Goal: Transaction & Acquisition: Purchase product/service

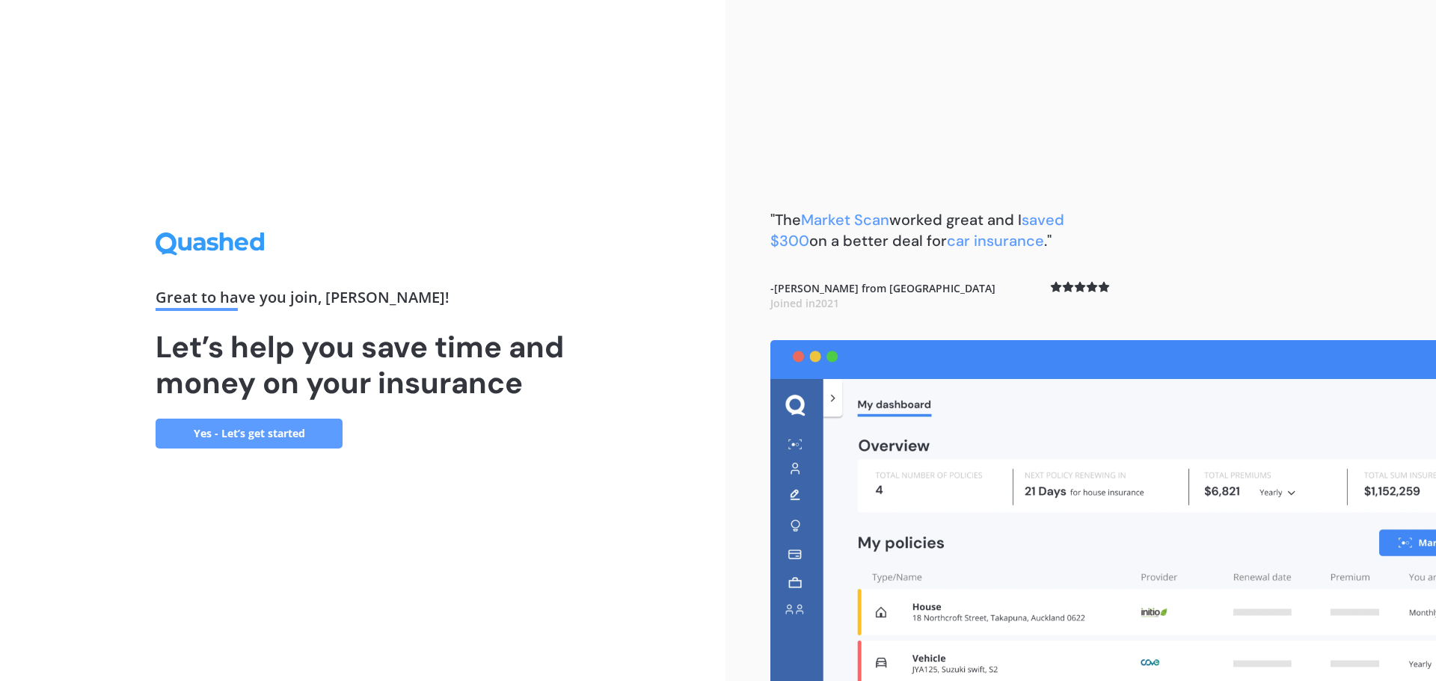
click at [295, 441] on link "Yes - Let’s get started" at bounding box center [249, 434] width 187 height 30
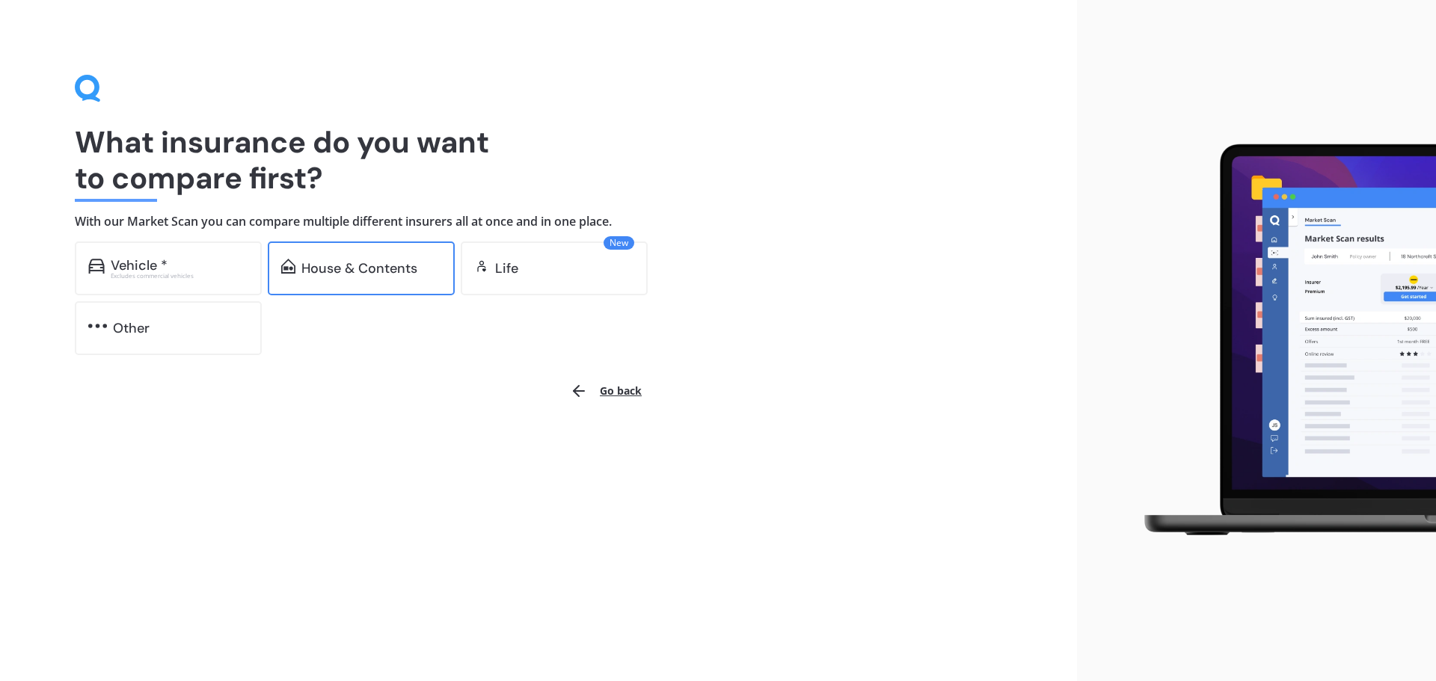
click at [369, 286] on div "House & Contents" at bounding box center [361, 269] width 187 height 54
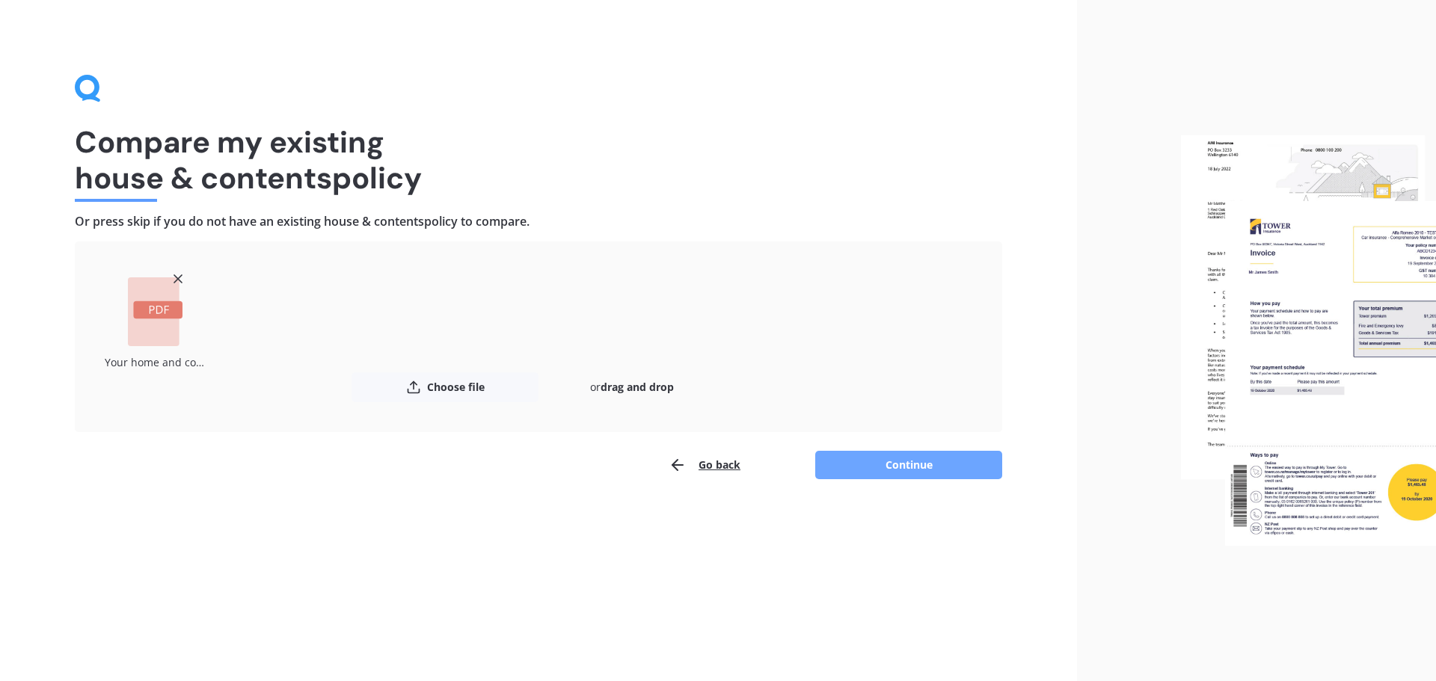
click at [878, 472] on button "Continue" at bounding box center [908, 465] width 187 height 28
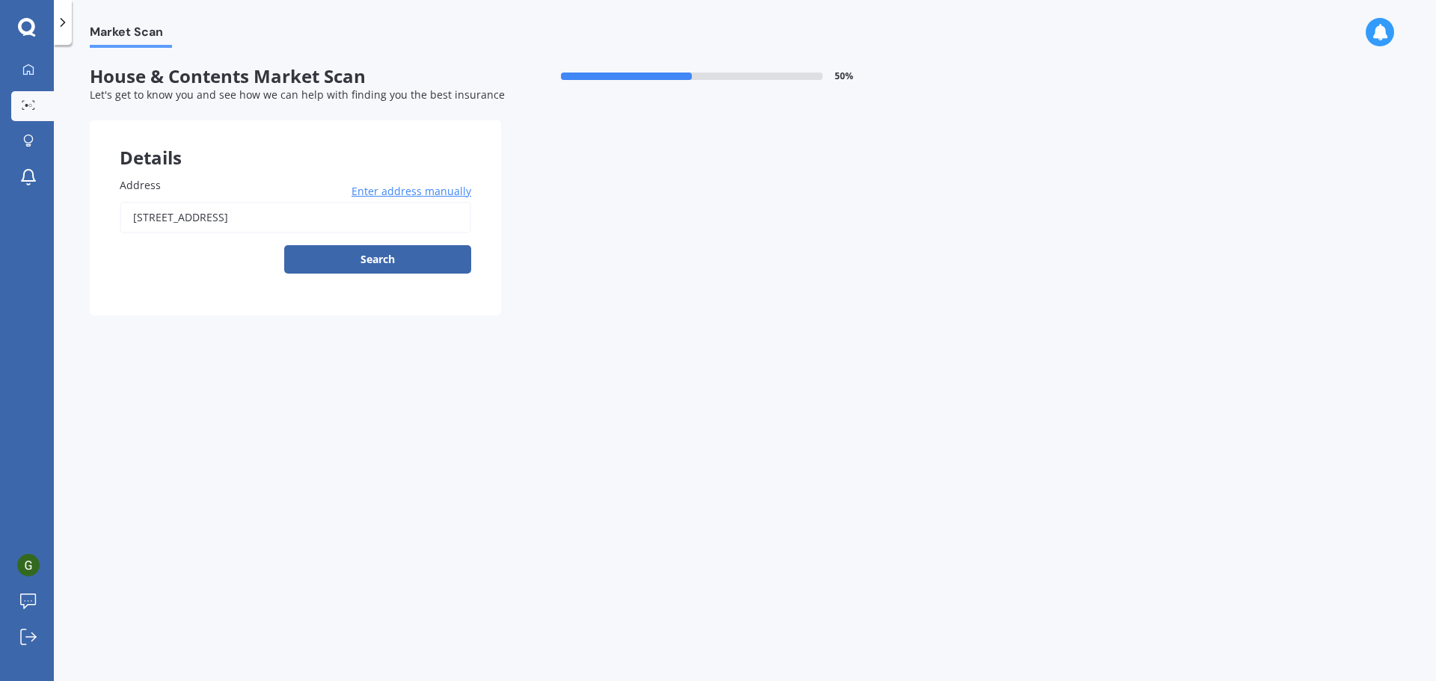
click at [362, 217] on input "[STREET_ADDRESS]" at bounding box center [295, 217] width 351 height 31
type input "[STREET_ADDRESS]"
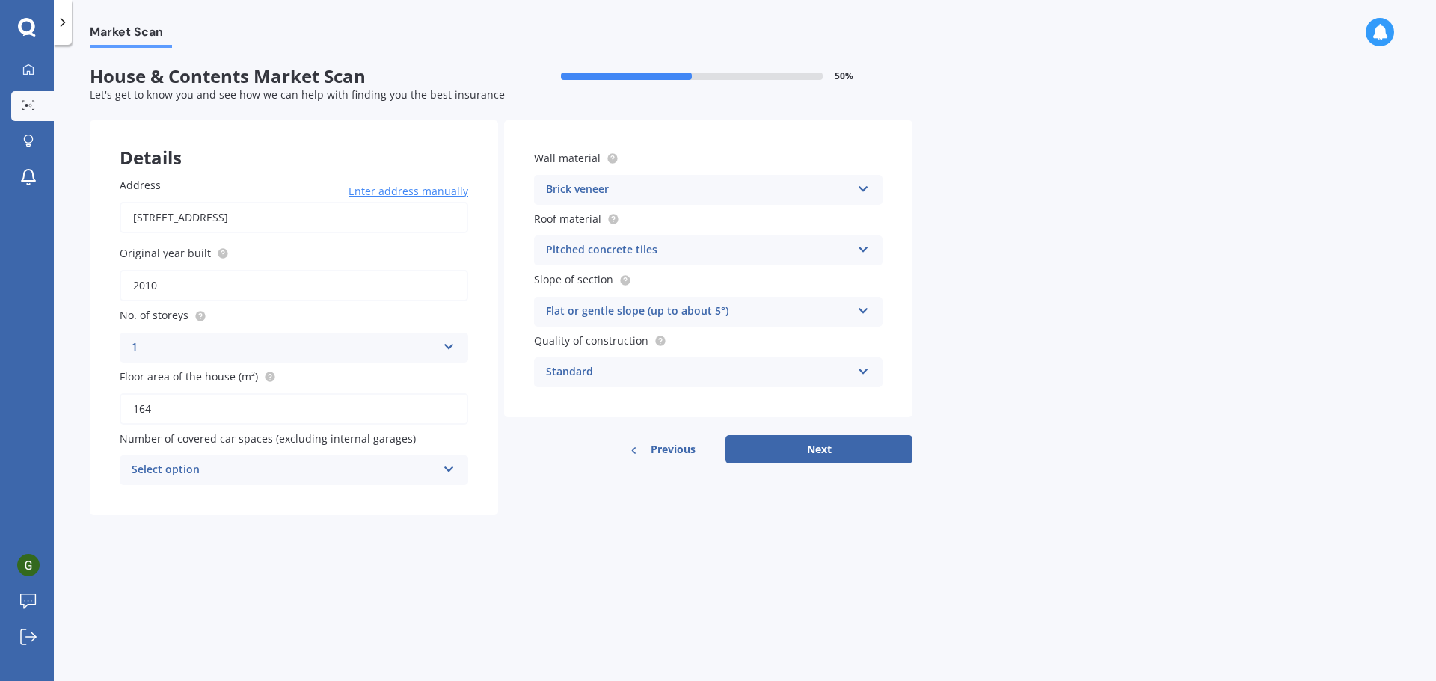
click at [314, 465] on div "Select option" at bounding box center [284, 470] width 305 height 18
click at [314, 465] on div "0" at bounding box center [284, 470] width 305 height 18
click at [381, 453] on div "Number of covered car spaces (excluding internal garages) Select option 0 1 2 3…" at bounding box center [294, 458] width 348 height 55
click at [348, 479] on div "Select option" at bounding box center [287, 470] width 298 height 16
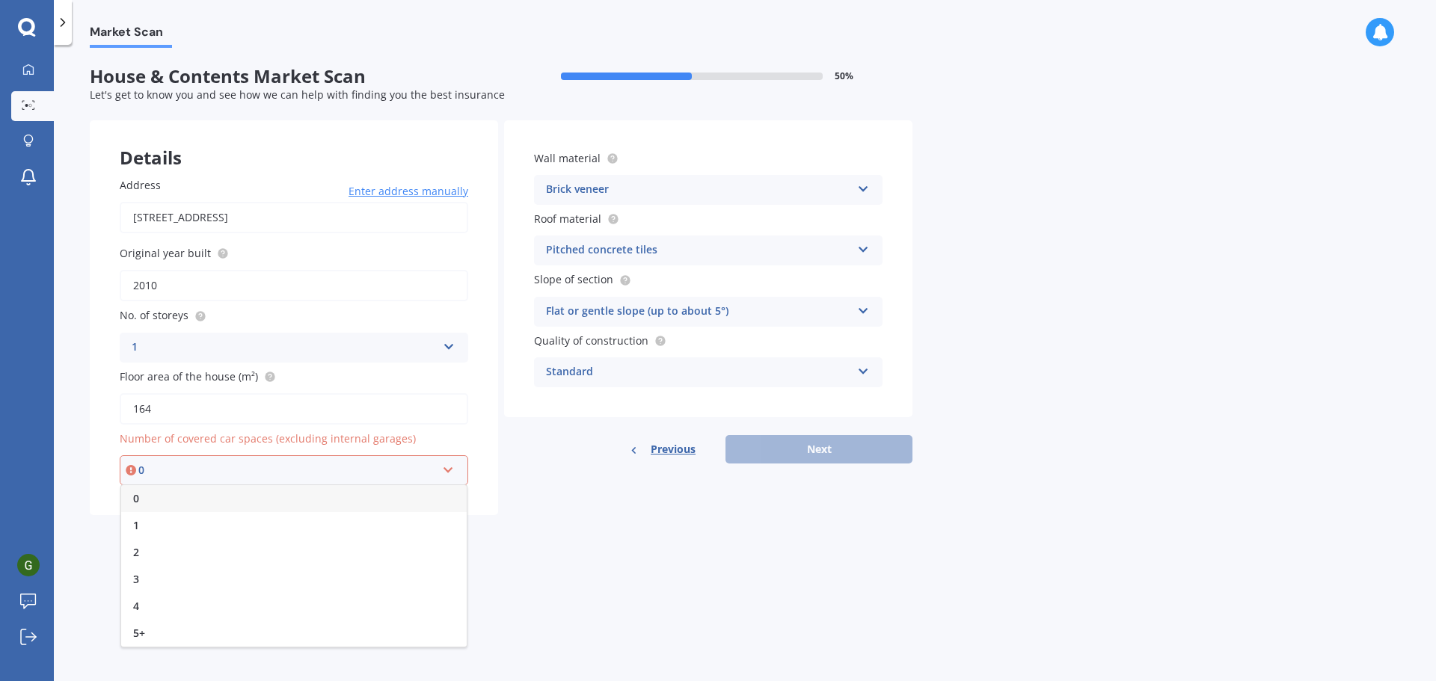
click at [196, 509] on div "0" at bounding box center [293, 498] width 345 height 27
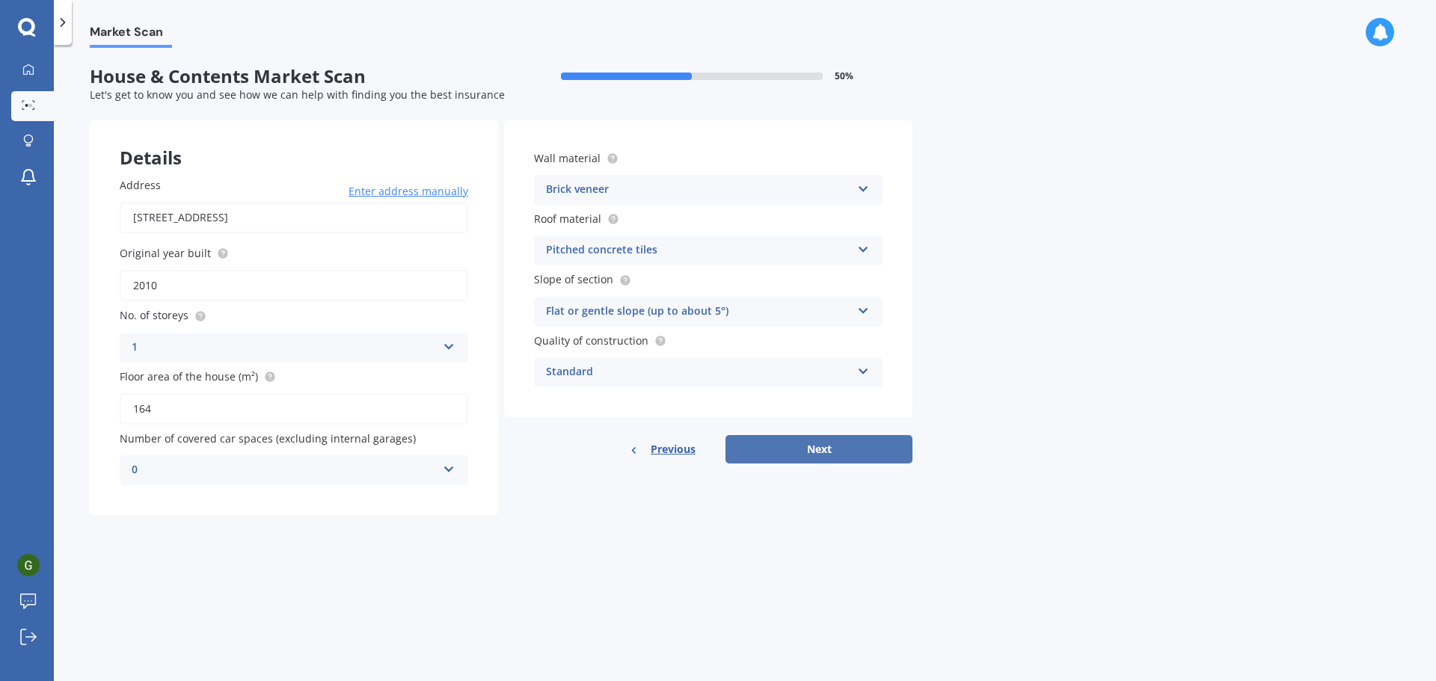
click at [806, 454] on button "Next" at bounding box center [818, 449] width 187 height 28
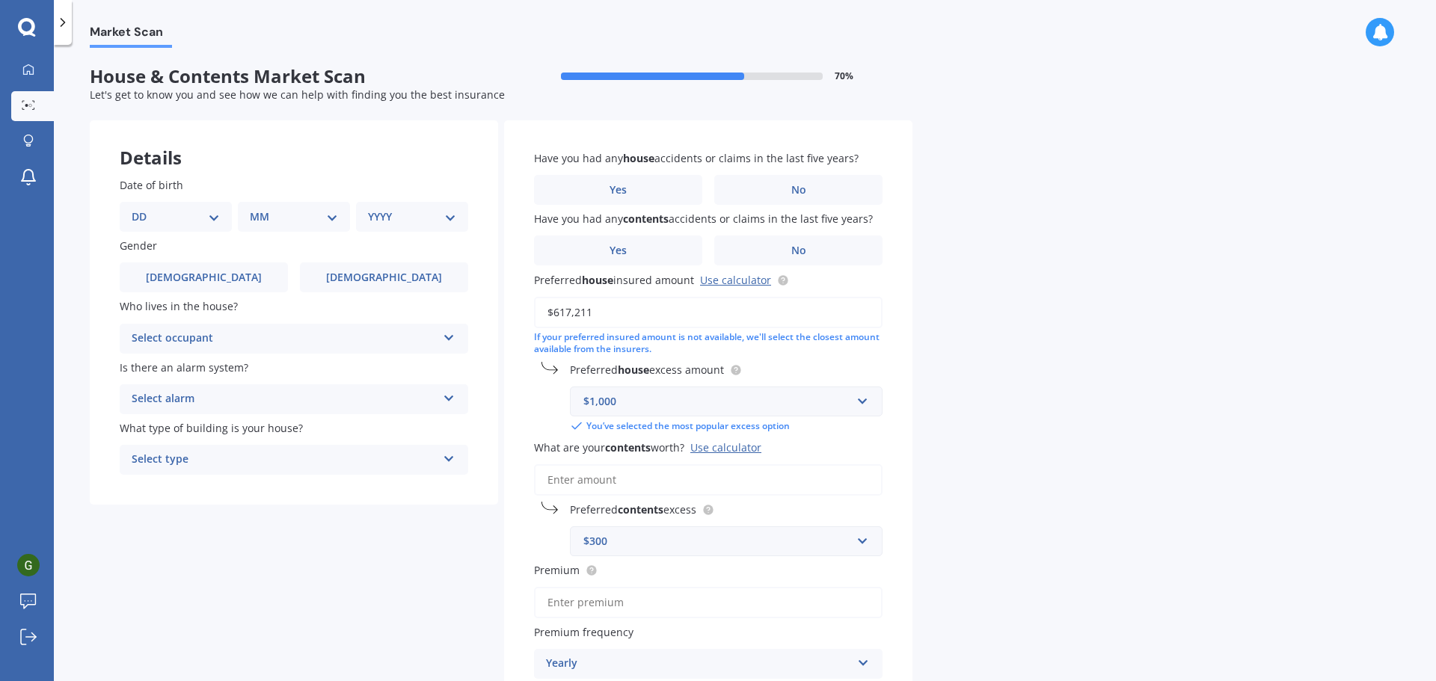
click at [210, 223] on select "DD 01 02 03 04 05 06 07 08 09 10 11 12 13 14 15 16 17 18 19 20 21 22 23 24 25 2…" at bounding box center [176, 217] width 88 height 16
select select "01"
click at [144, 209] on select "DD 01 02 03 04 05 06 07 08 09 10 11 12 13 14 15 16 17 18 19 20 21 22 23 24 25 2…" at bounding box center [176, 217] width 88 height 16
click at [345, 209] on div "MM 01 02 03 04 05 06 07 08 09 10 11 12" at bounding box center [297, 217] width 106 height 30
click at [319, 221] on select "MM 01 02 03 04 05 06 07 08 09 10 11 12" at bounding box center [297, 217] width 82 height 16
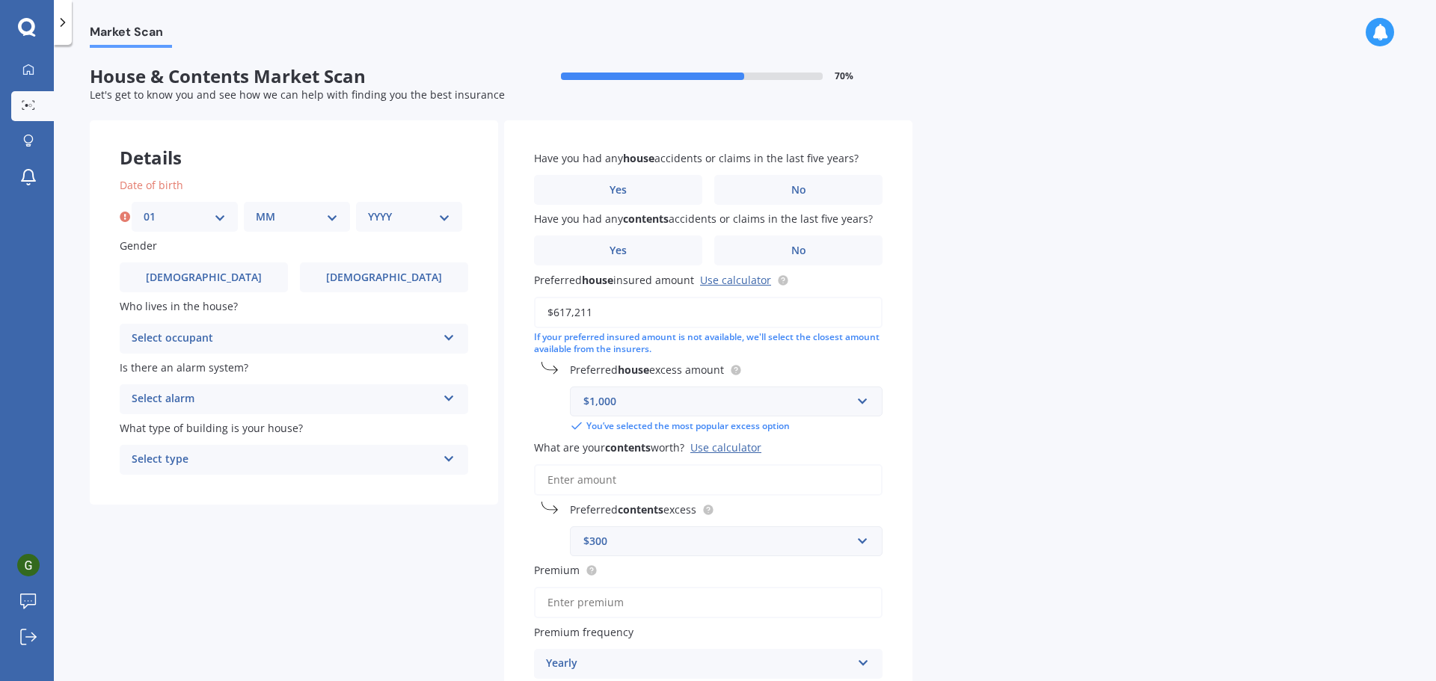
select select "06"
click at [256, 209] on select "MM 01 02 03 04 05 06 07 08 09 10 11 12" at bounding box center [297, 217] width 82 height 16
click at [423, 219] on select "YYYY 2009 2008 2007 2006 2005 2004 2003 2002 2001 2000 1999 1998 1997 1996 1995…" at bounding box center [409, 217] width 82 height 16
select select "1993"
click at [368, 209] on select "YYYY 2009 2008 2007 2006 2005 2004 2003 2002 2001 2000 1999 1998 1997 1996 1995…" at bounding box center [409, 217] width 82 height 16
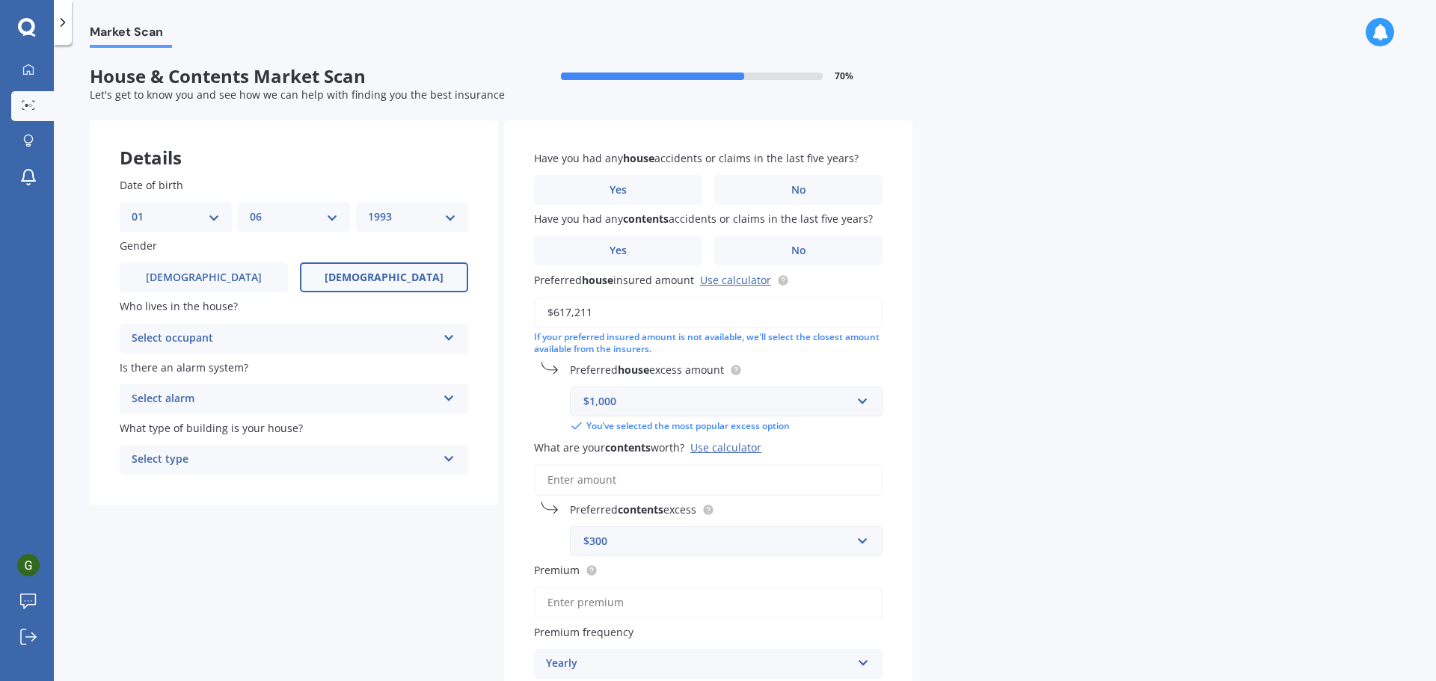
click at [359, 267] on label "[DEMOGRAPHIC_DATA]" at bounding box center [384, 277] width 168 height 30
click at [0, 0] on input "[DEMOGRAPHIC_DATA]" at bounding box center [0, 0] width 0 height 0
click at [256, 340] on div "Select occupant" at bounding box center [284, 339] width 305 height 18
click at [182, 369] on div "Owner" at bounding box center [293, 367] width 347 height 27
click at [229, 401] on div "Select alarm" at bounding box center [284, 399] width 305 height 18
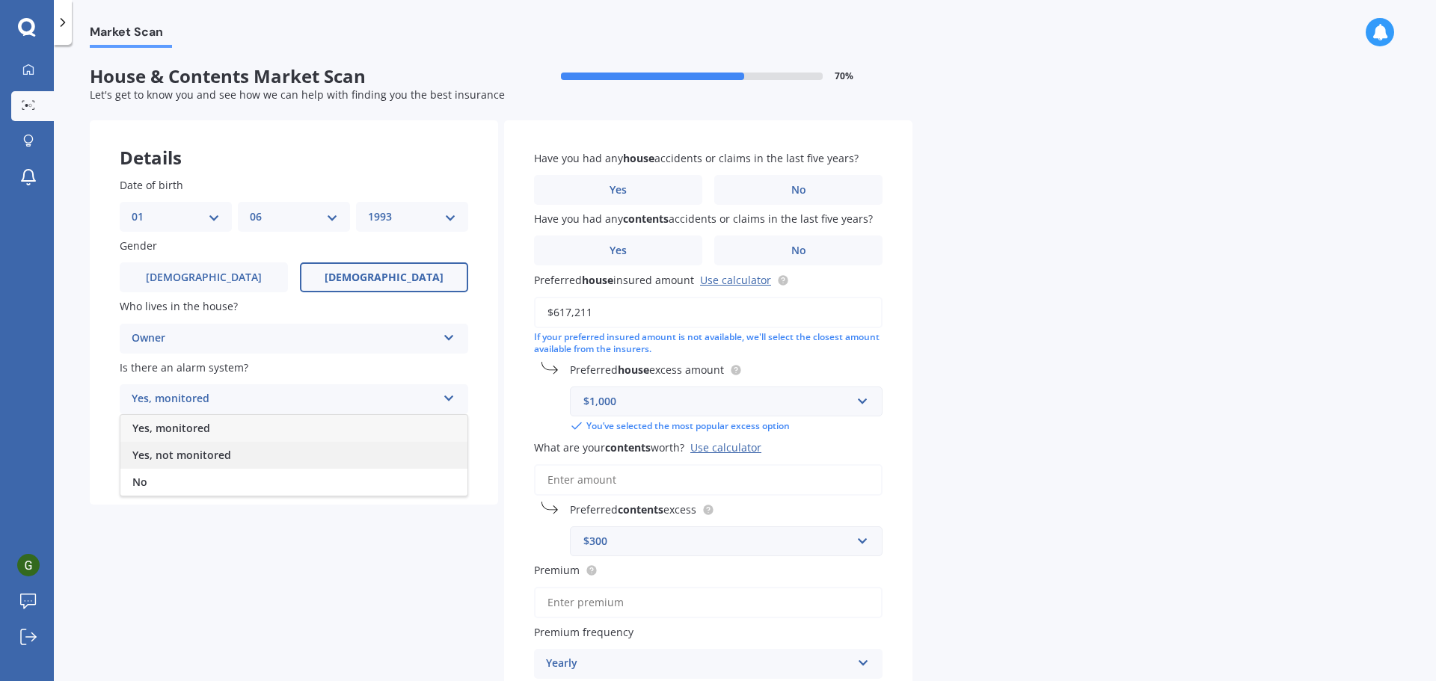
click at [236, 461] on div "Yes, not monitored" at bounding box center [293, 455] width 347 height 27
click at [236, 461] on div "Select type" at bounding box center [284, 460] width 305 height 18
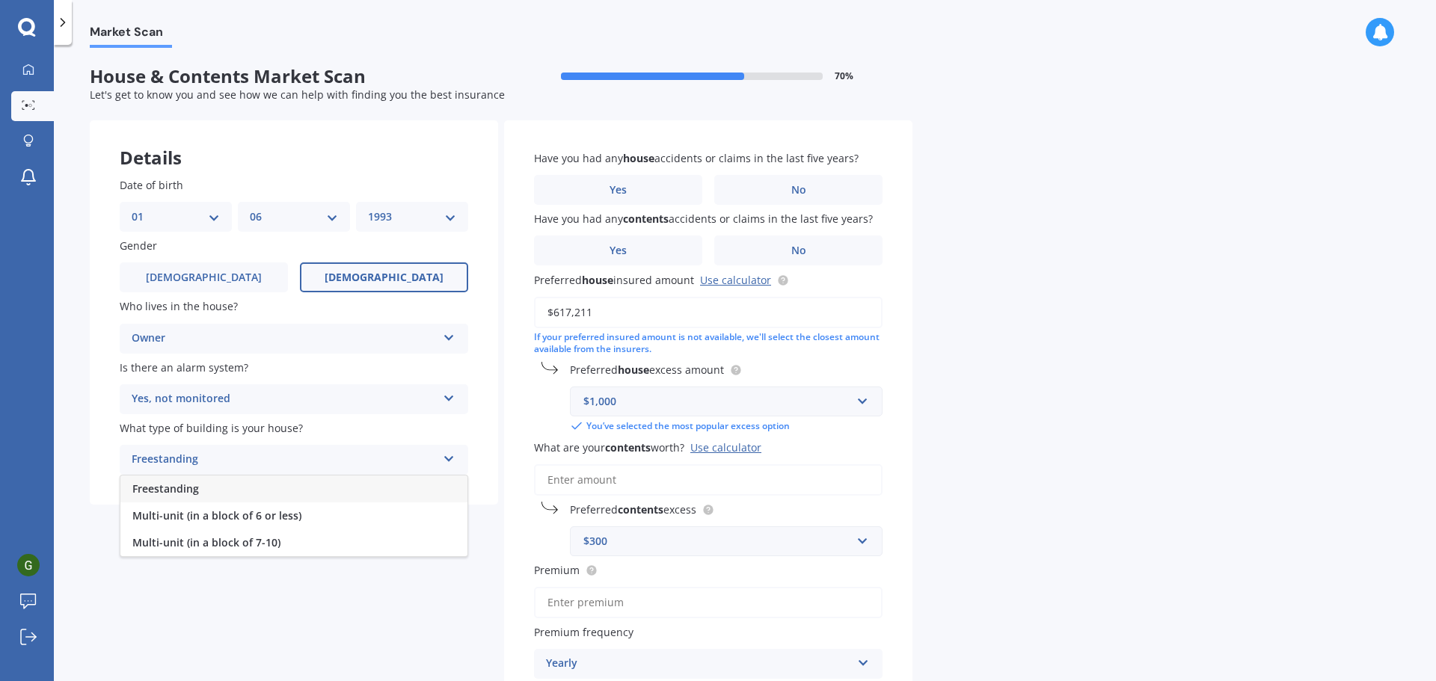
click at [236, 486] on div "Freestanding" at bounding box center [293, 489] width 347 height 27
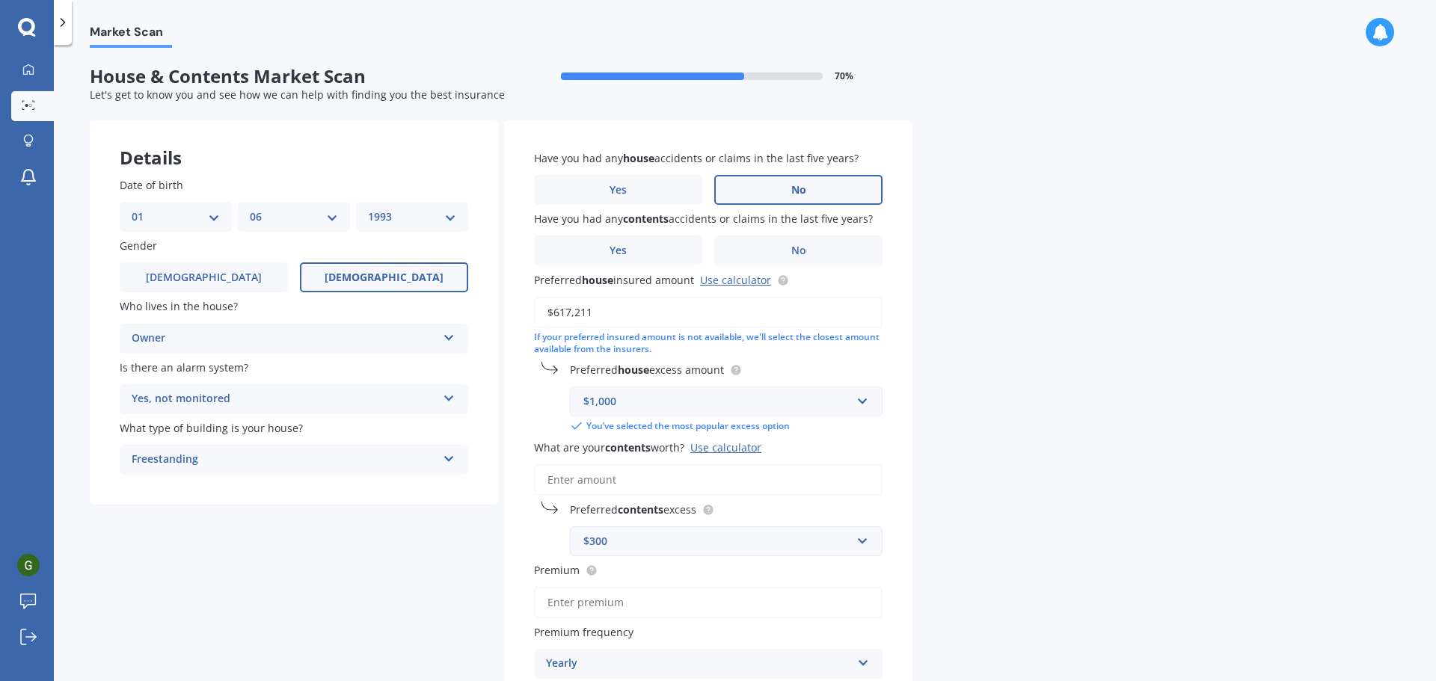
click at [836, 185] on label "No" at bounding box center [798, 190] width 168 height 30
click at [0, 0] on input "No" at bounding box center [0, 0] width 0 height 0
click at [642, 251] on label "Yes" at bounding box center [618, 251] width 168 height 30
click at [0, 0] on input "Yes" at bounding box center [0, 0] width 0 height 0
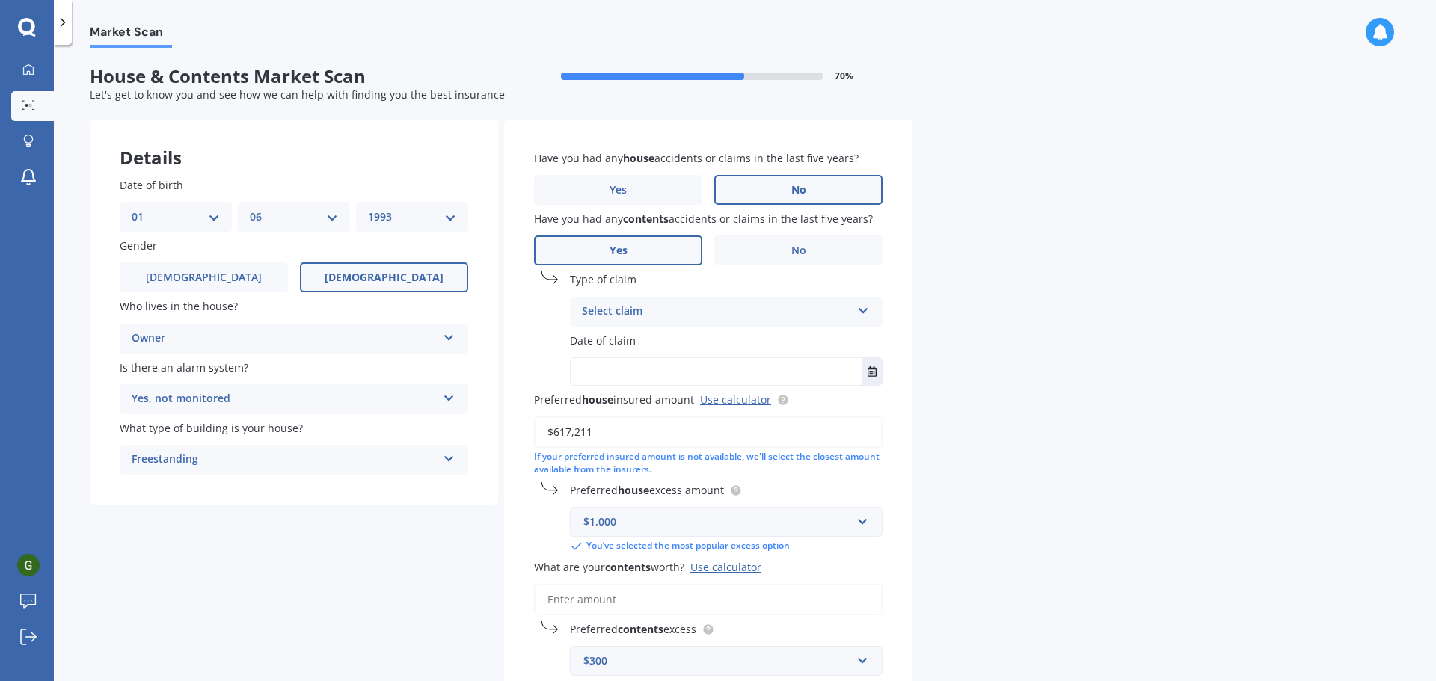
click at [759, 305] on div "Select claim" at bounding box center [716, 312] width 269 height 18
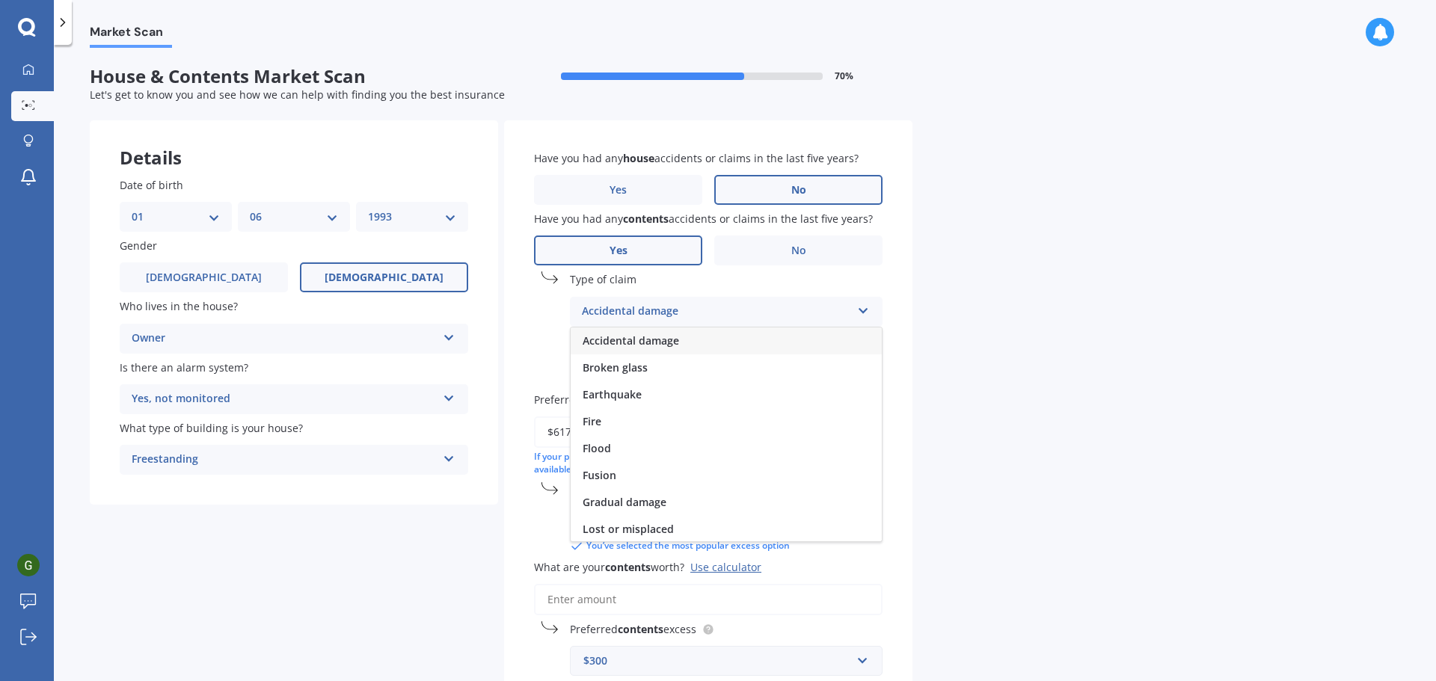
click at [684, 337] on div "Accidental damage" at bounding box center [726, 341] width 311 height 27
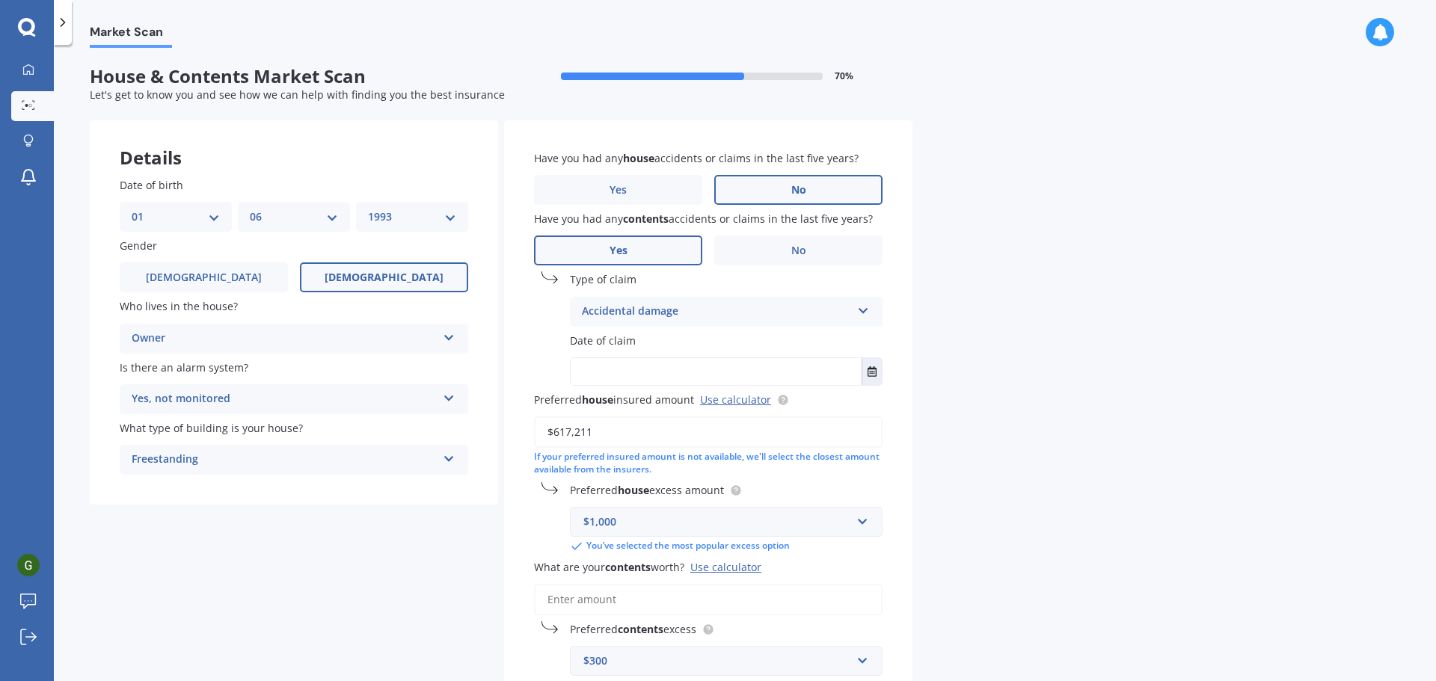
click at [862, 310] on icon at bounding box center [863, 308] width 13 height 10
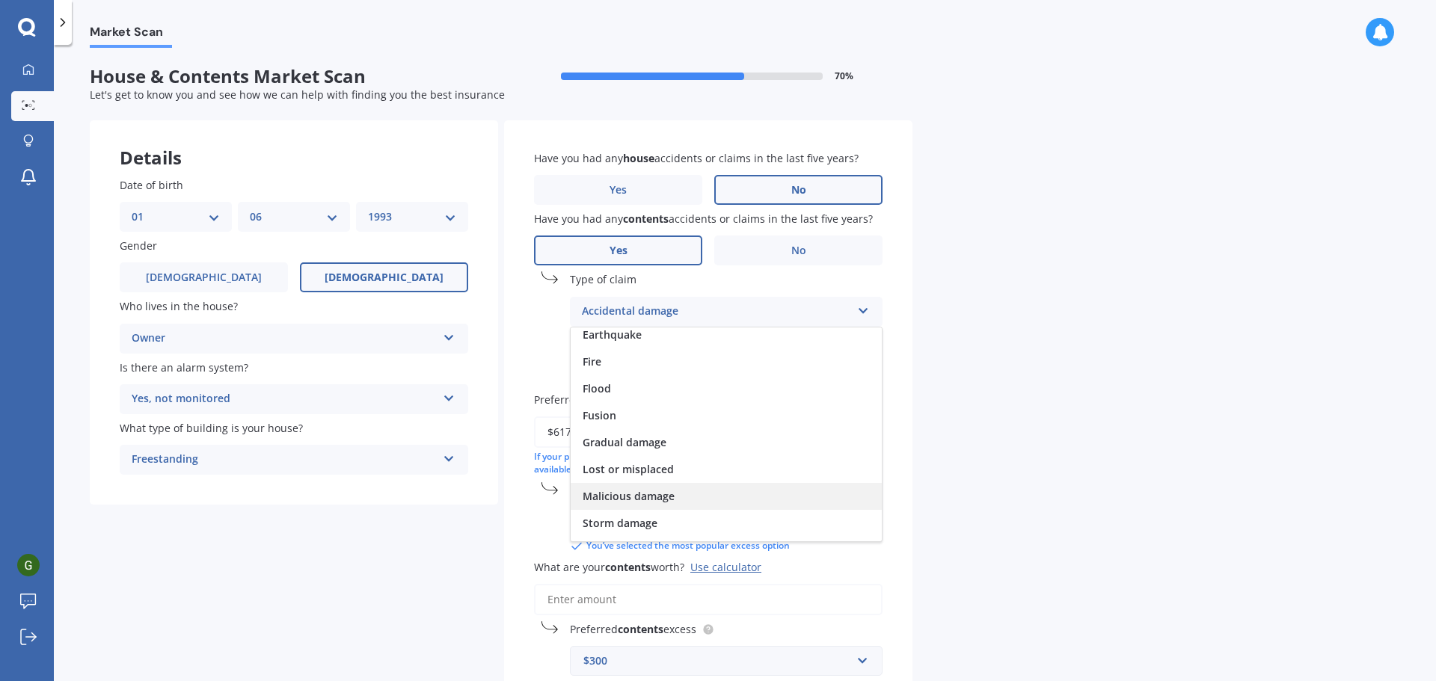
scroll to position [109, 0]
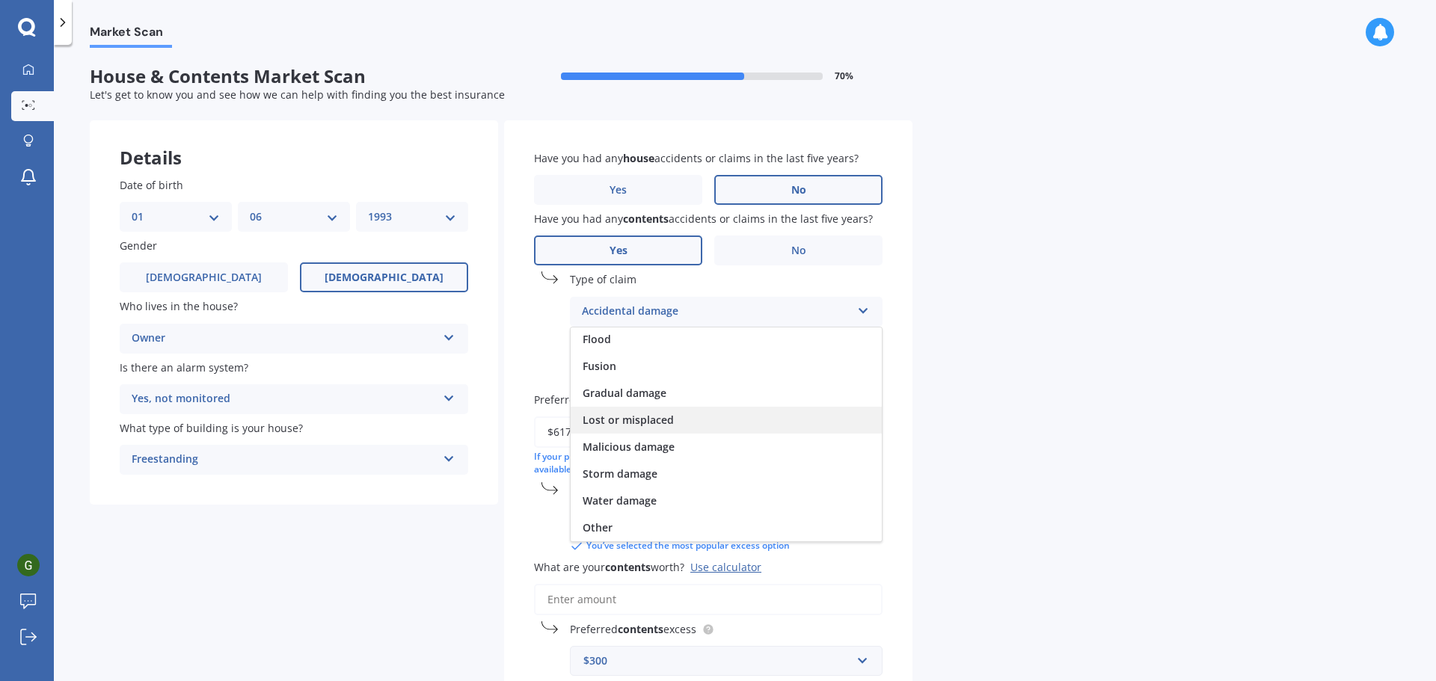
click at [676, 422] on div "Lost or misplaced" at bounding box center [726, 420] width 311 height 27
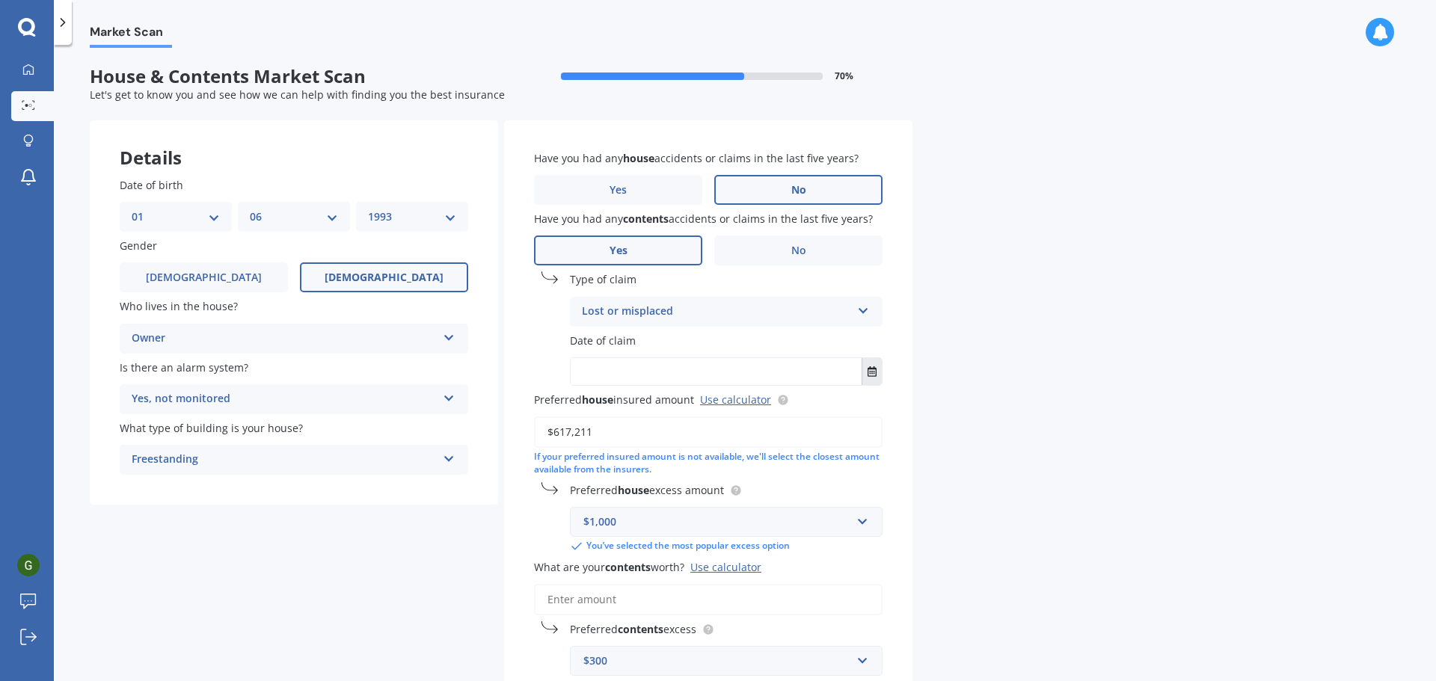
click at [875, 364] on button "Select date" at bounding box center [871, 371] width 20 height 27
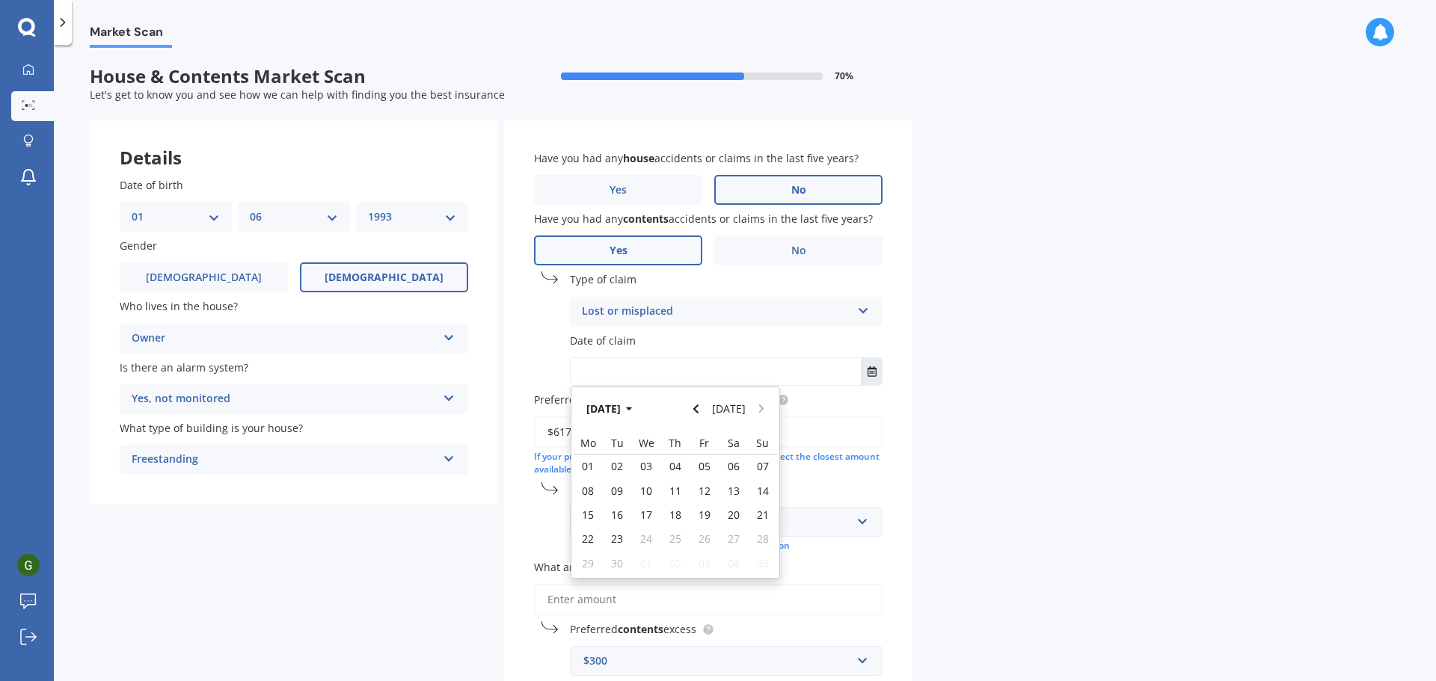
click at [875, 364] on button "Select date" at bounding box center [871, 371] width 20 height 27
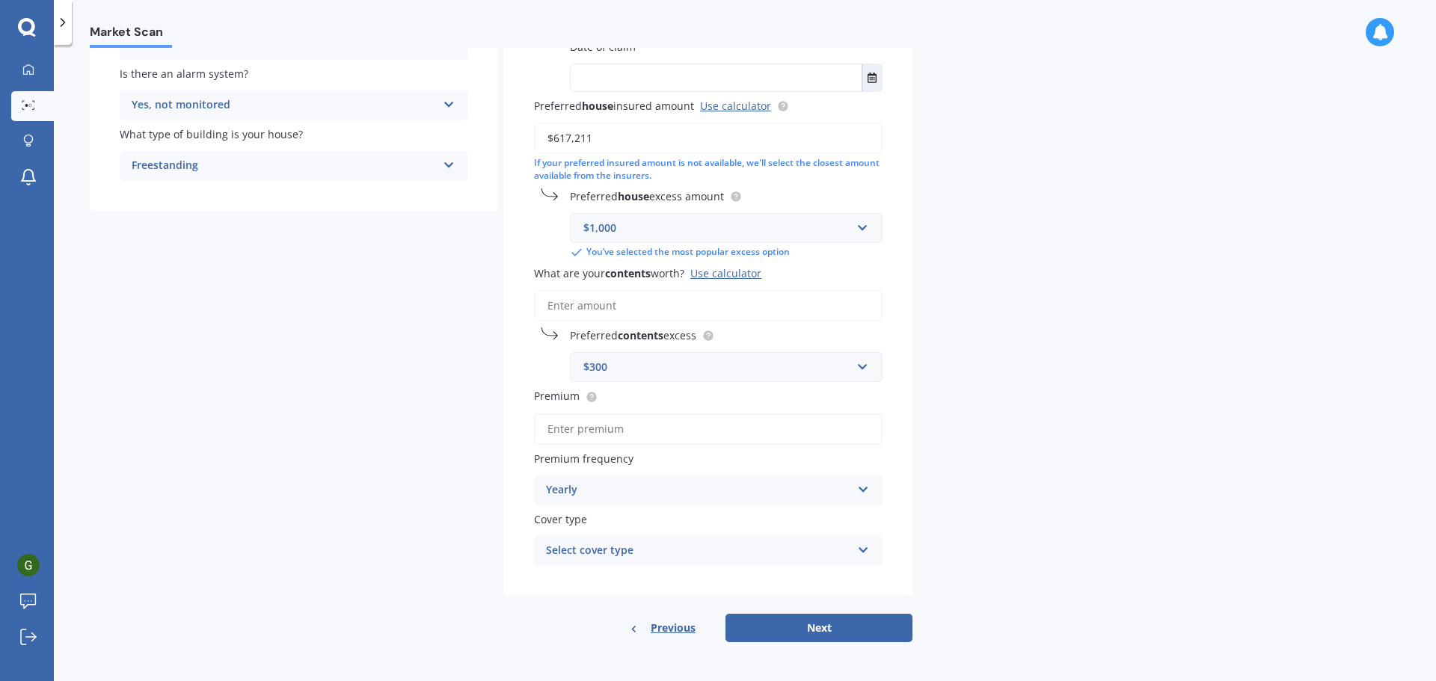
scroll to position [144, 0]
